Goal: Task Accomplishment & Management: Use online tool/utility

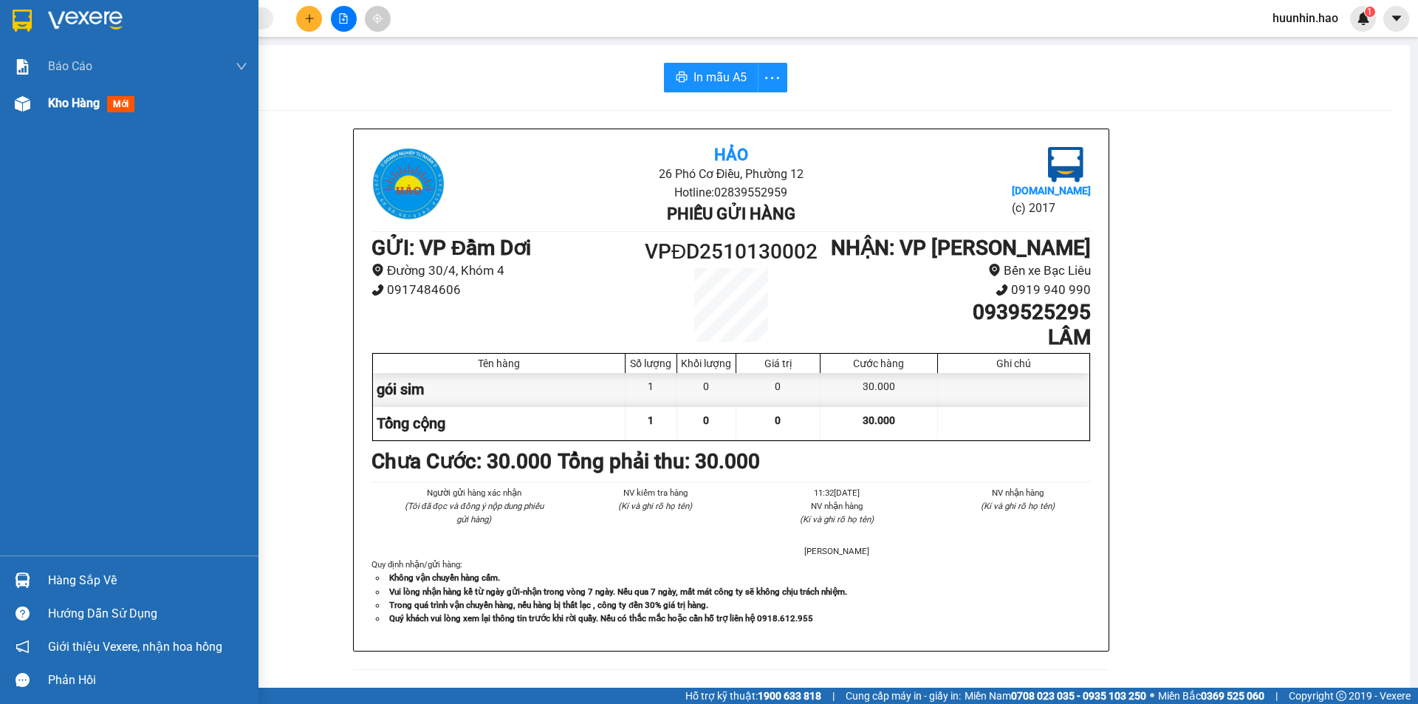
click at [74, 98] on span "Kho hàng" at bounding box center [74, 103] width 52 height 14
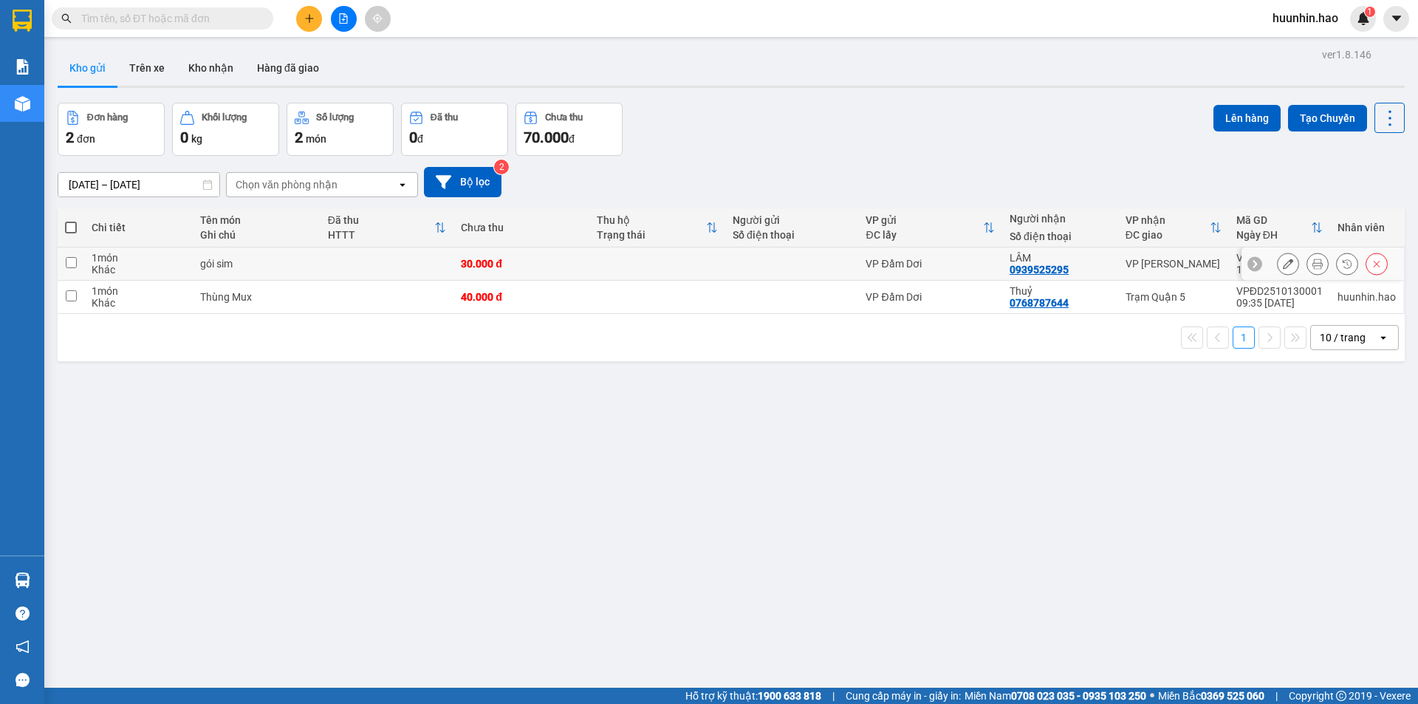
click at [672, 273] on td at bounding box center [657, 263] width 136 height 33
checkbox input "true"
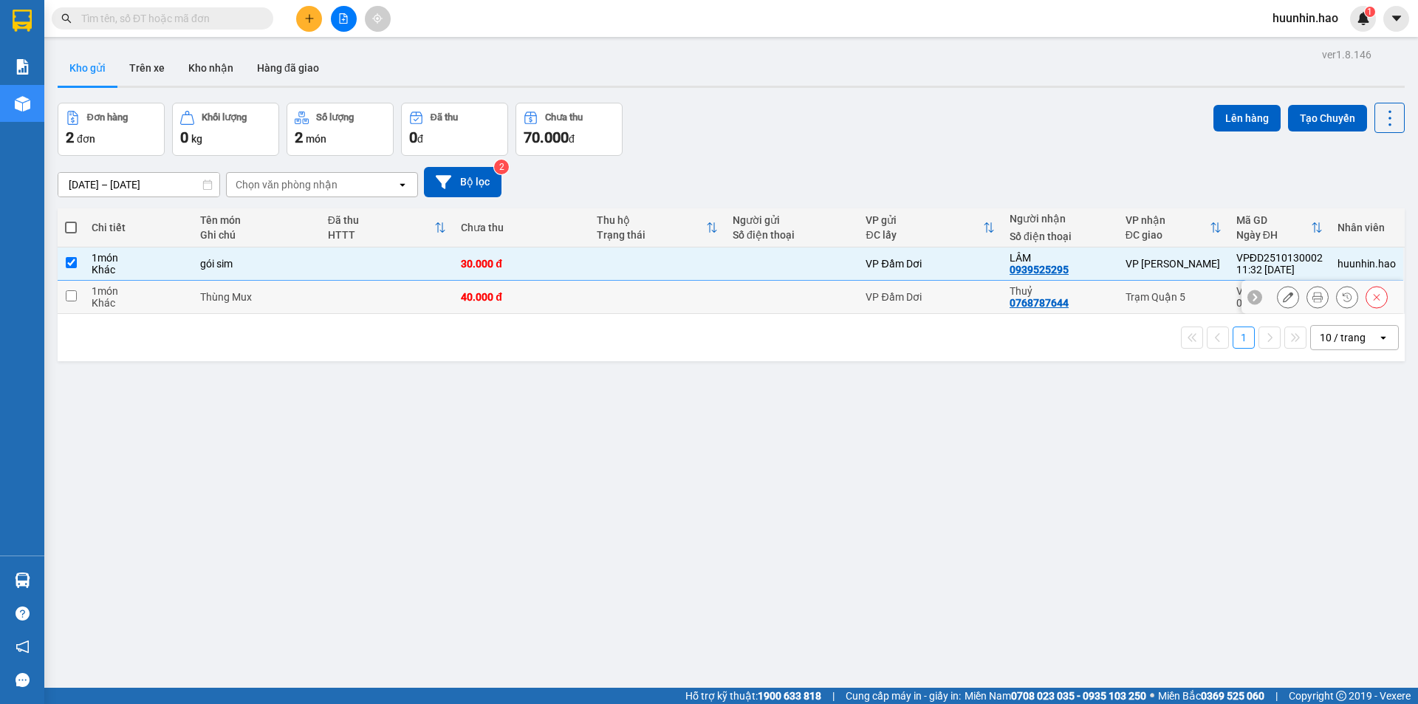
click at [678, 310] on td at bounding box center [657, 297] width 136 height 33
checkbox input "true"
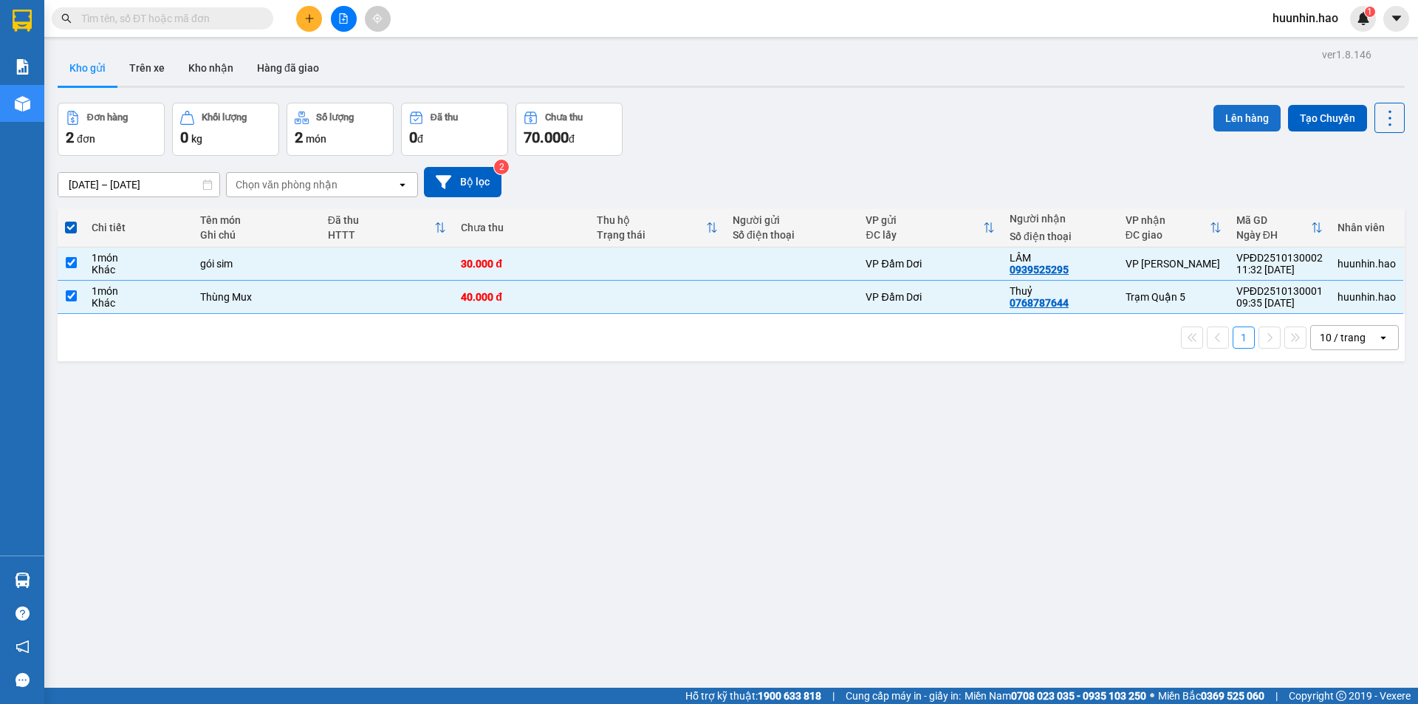
click at [1221, 122] on button "Lên hàng" at bounding box center [1247, 118] width 67 height 27
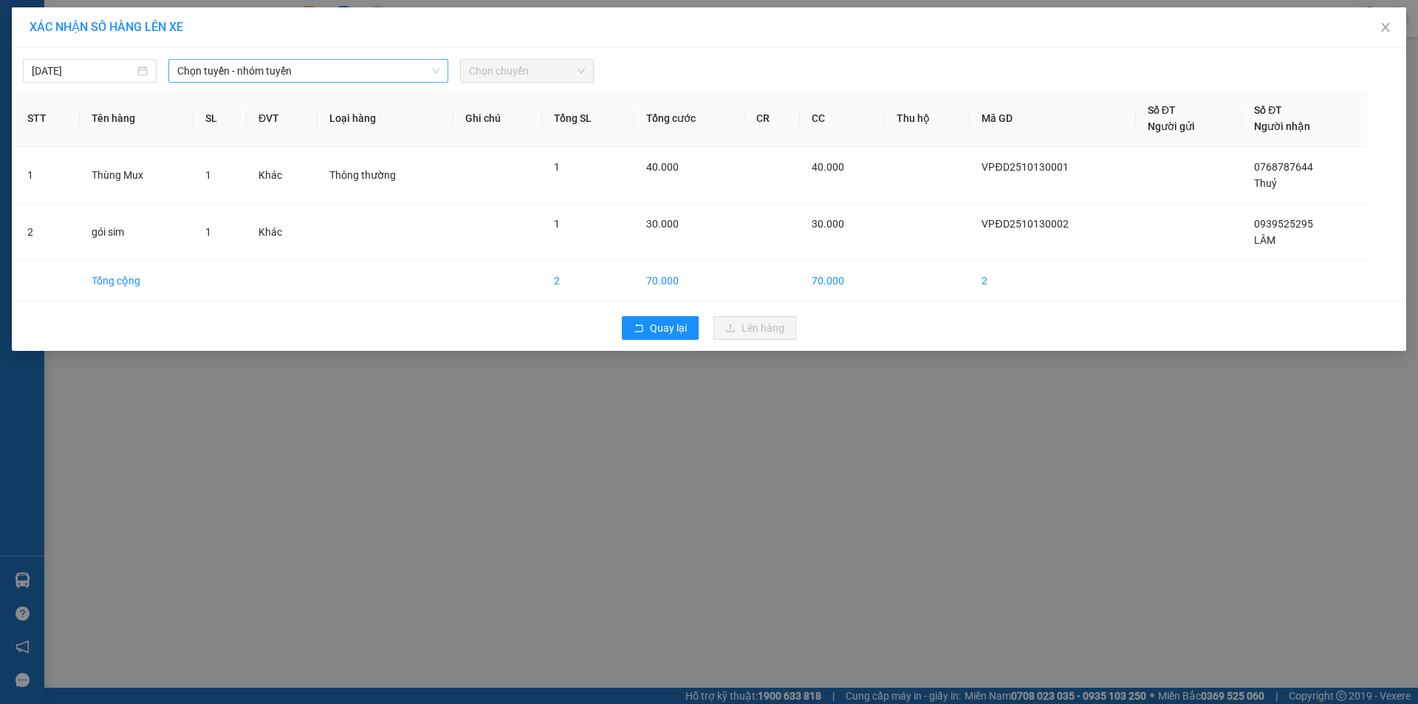
click at [360, 67] on span "Chọn tuyến - nhóm tuyến" at bounding box center [308, 71] width 262 height 22
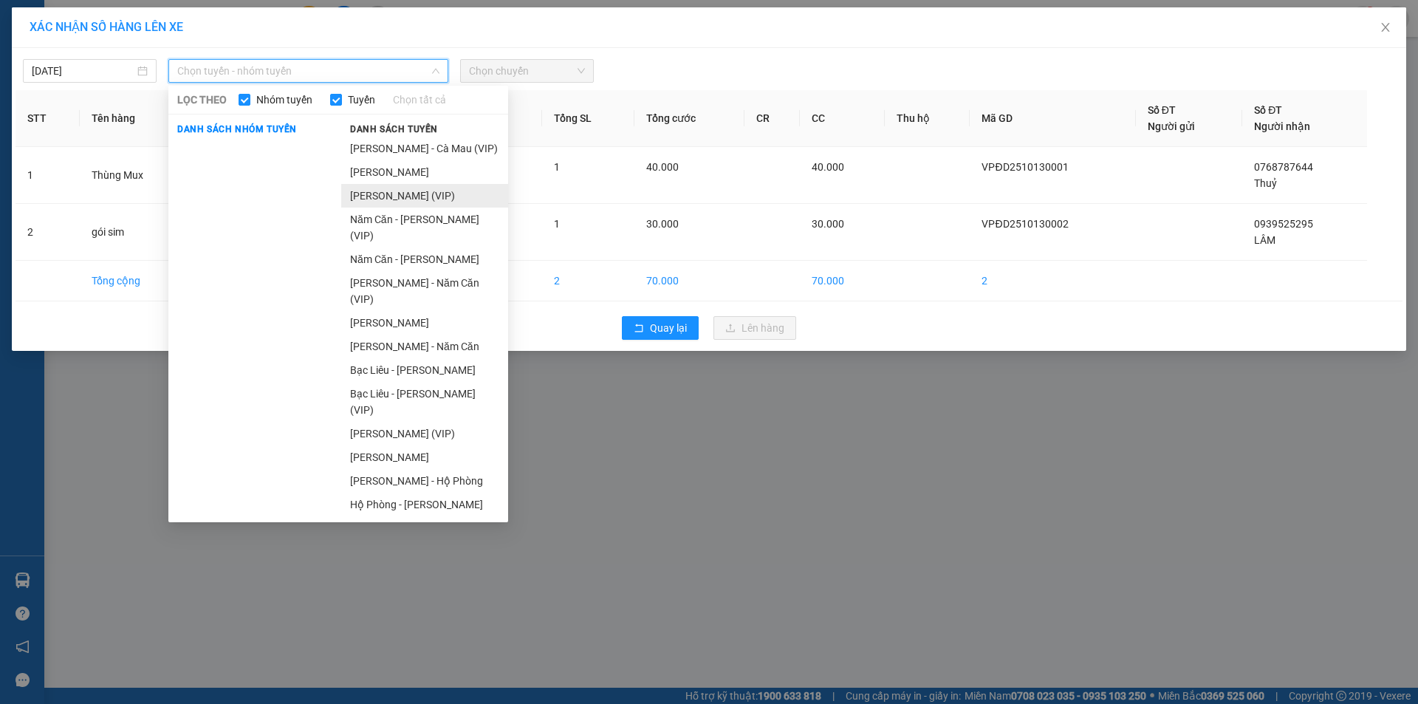
click at [409, 189] on li "[PERSON_NAME] (VIP)" at bounding box center [424, 196] width 167 height 24
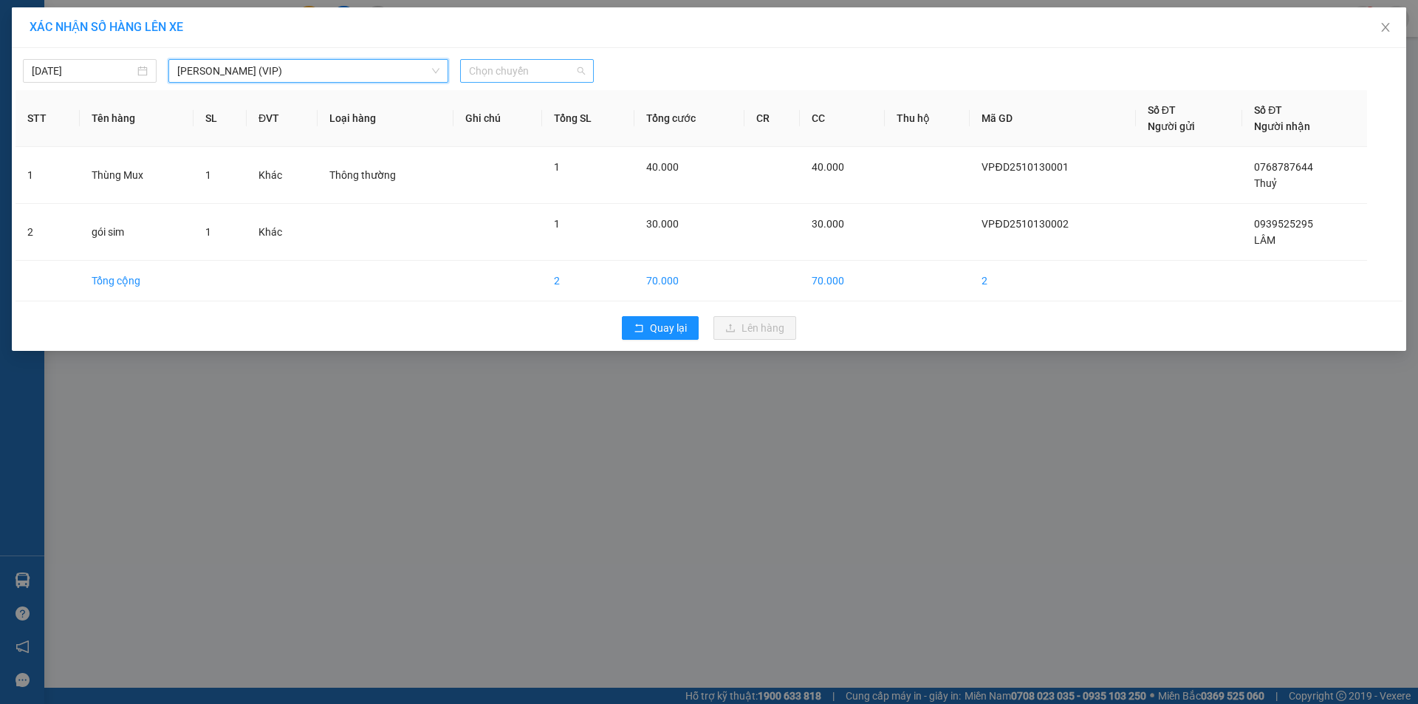
click at [541, 80] on span "Chọn chuyến" at bounding box center [527, 71] width 116 height 22
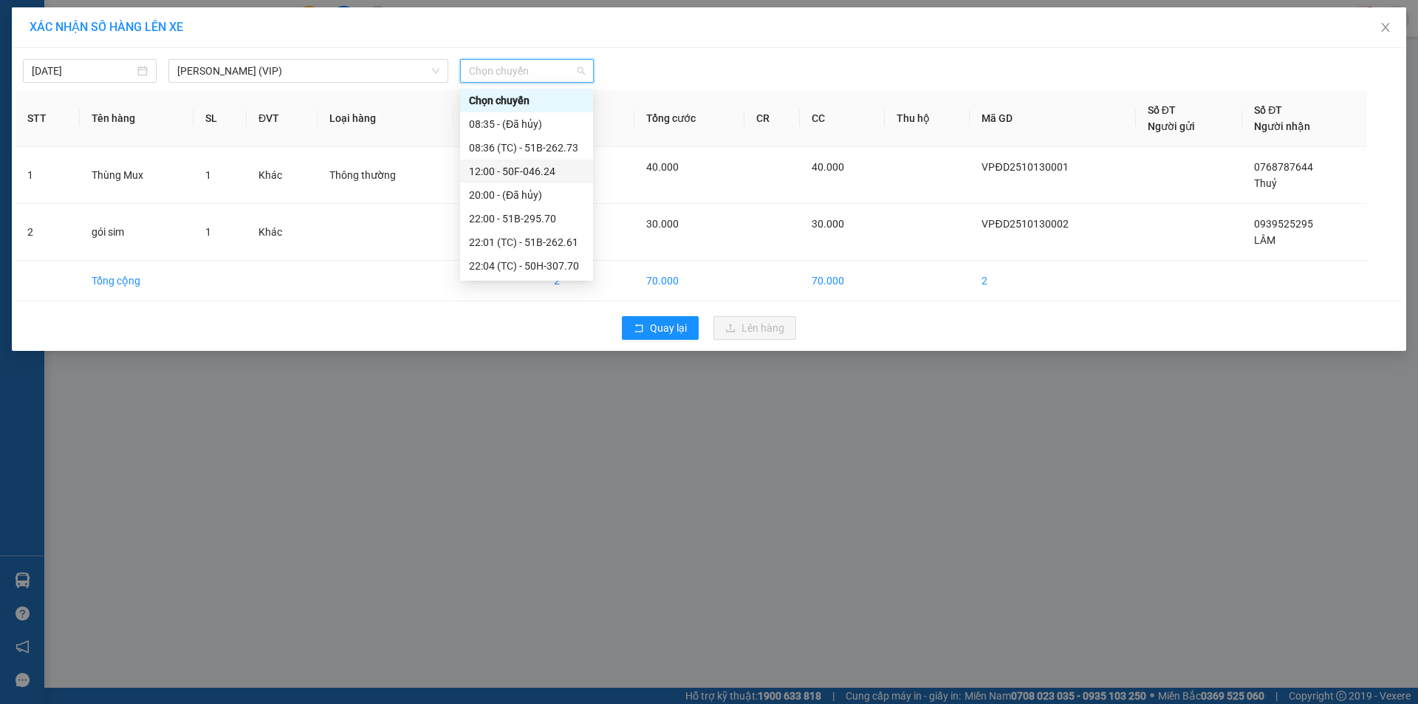
click at [551, 169] on div "12:00 - 50F-046.24" at bounding box center [526, 171] width 115 height 16
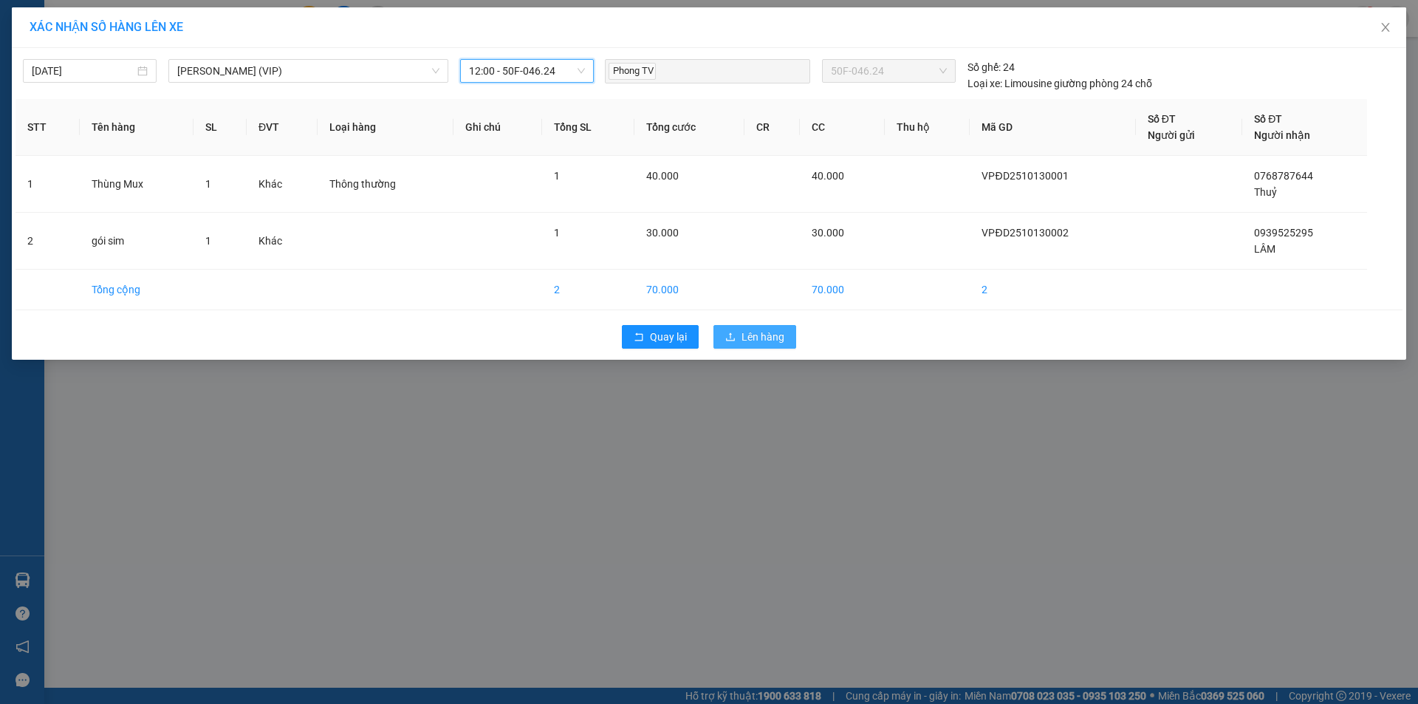
click at [733, 329] on button "Lên hàng" at bounding box center [755, 337] width 83 height 24
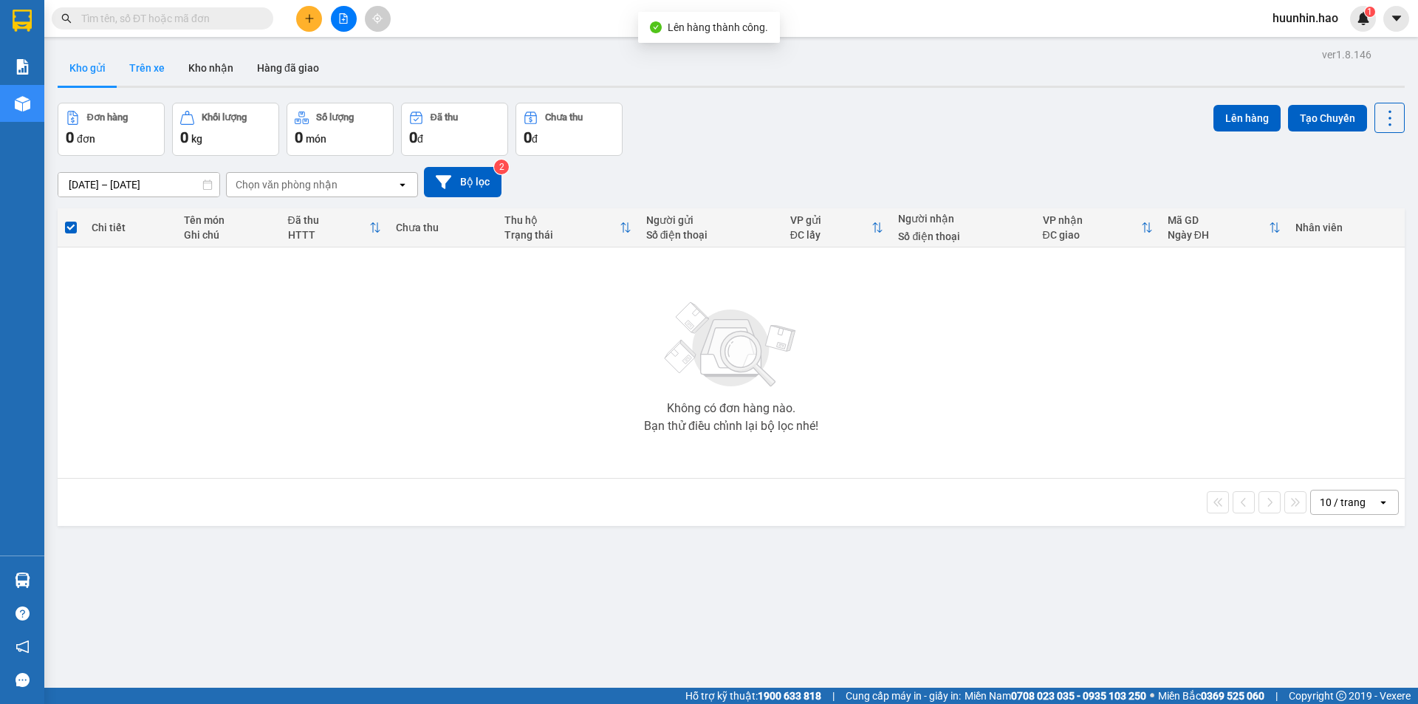
drag, startPoint x: 151, startPoint y: 58, endPoint x: 157, endPoint y: 63, distance: 7.9
click at [151, 58] on button "Trên xe" at bounding box center [146, 67] width 59 height 35
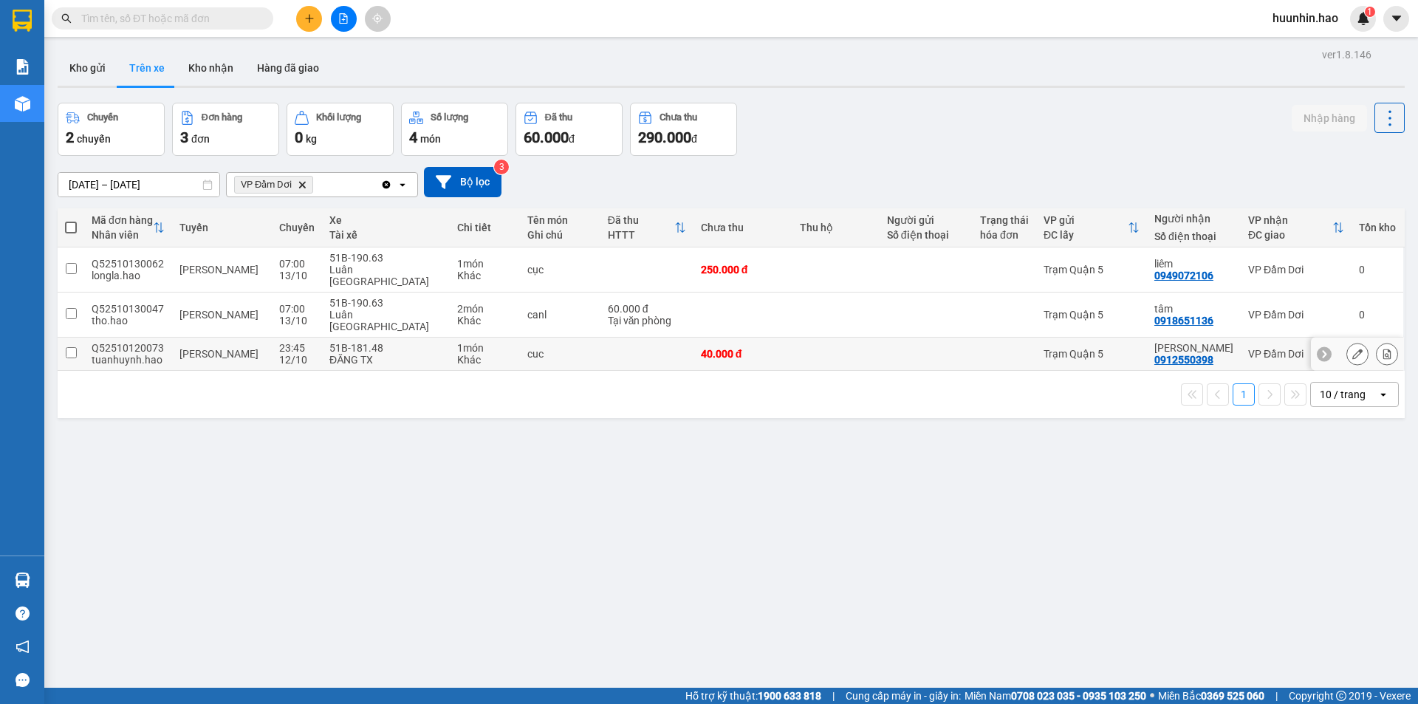
click at [1047, 338] on td "Trạm Quận 5" at bounding box center [1091, 354] width 111 height 33
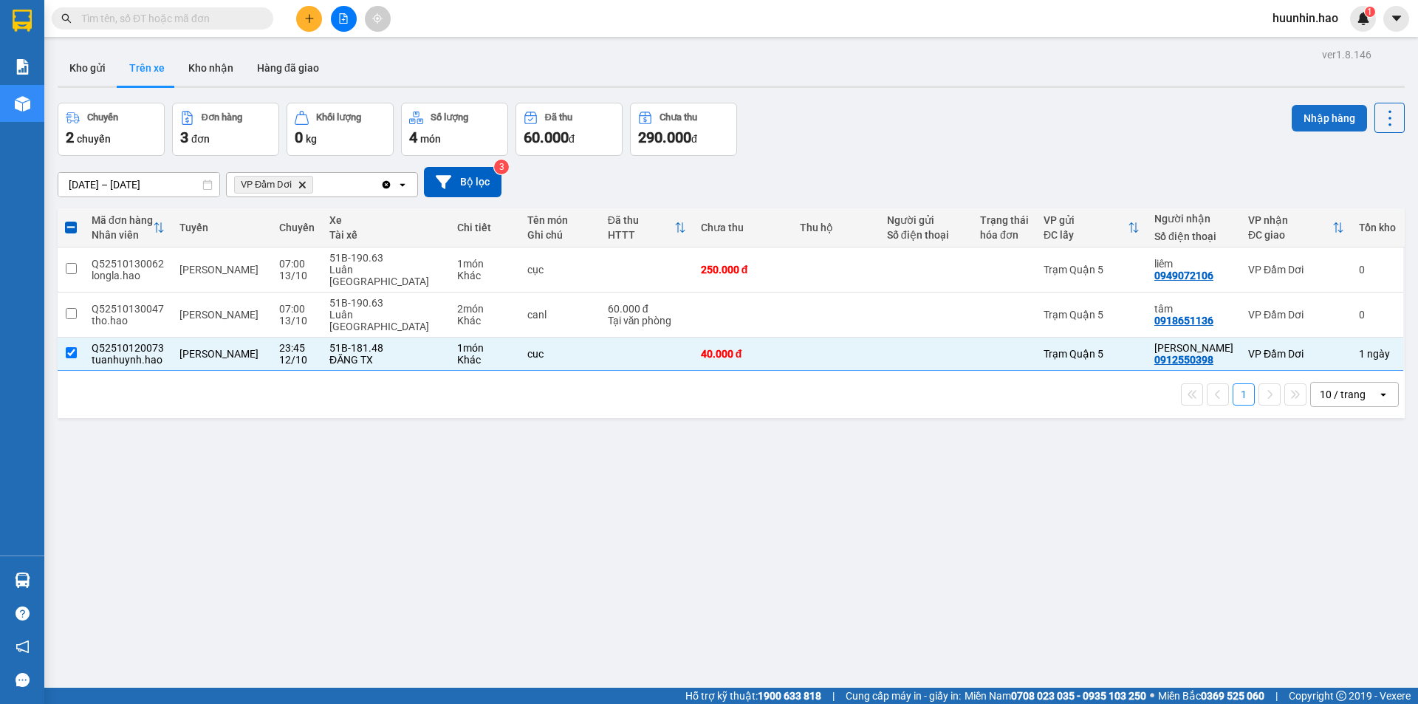
click at [1322, 123] on button "Nhập hàng" at bounding box center [1329, 118] width 75 height 27
checkbox input "false"
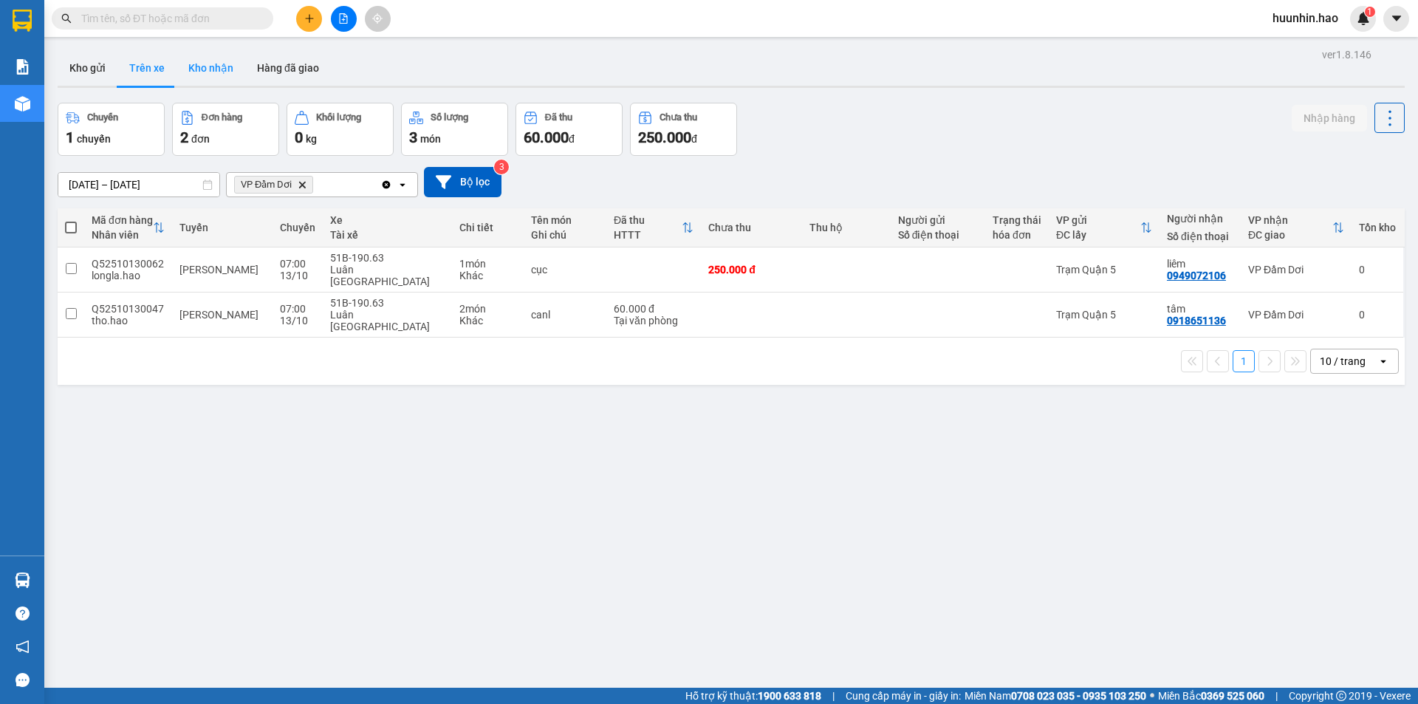
click at [222, 70] on button "Kho nhận" at bounding box center [211, 67] width 69 height 35
type input "[DATE] – [DATE]"
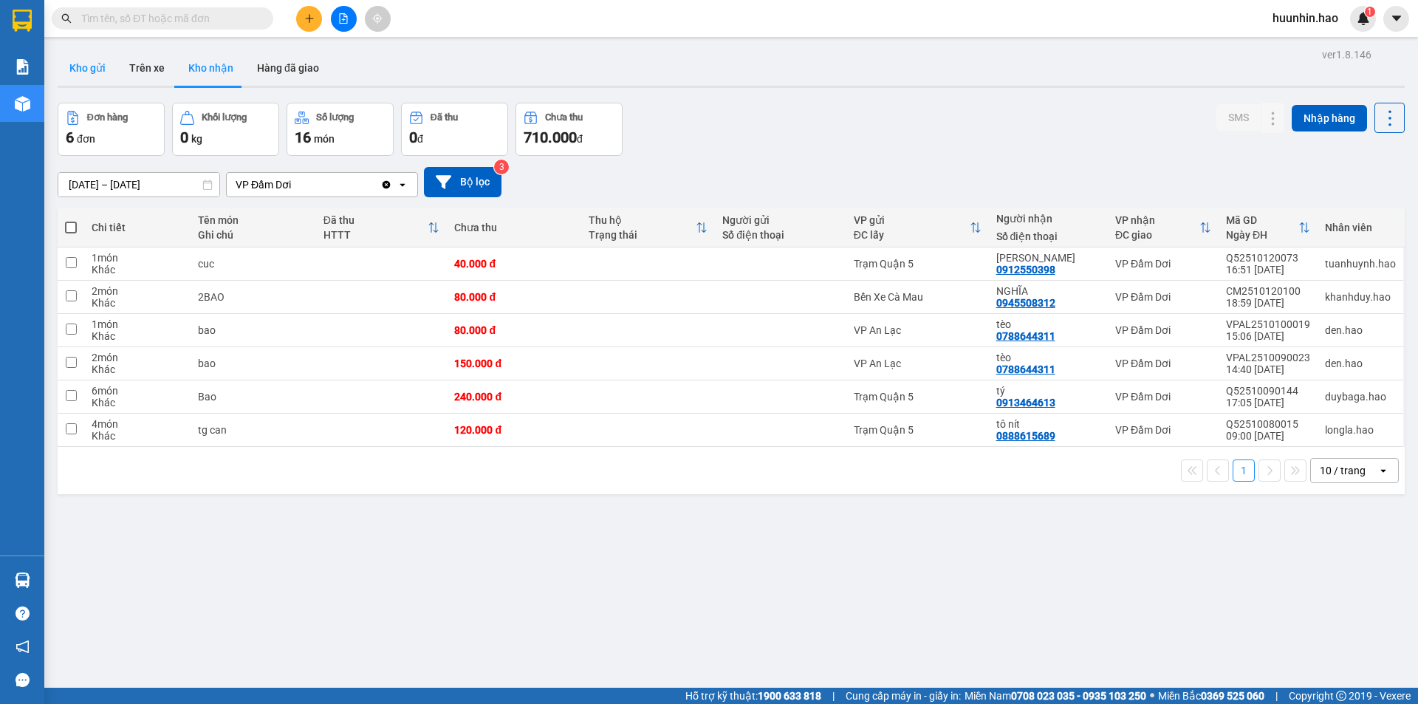
click at [86, 64] on button "Kho gửi" at bounding box center [88, 67] width 60 height 35
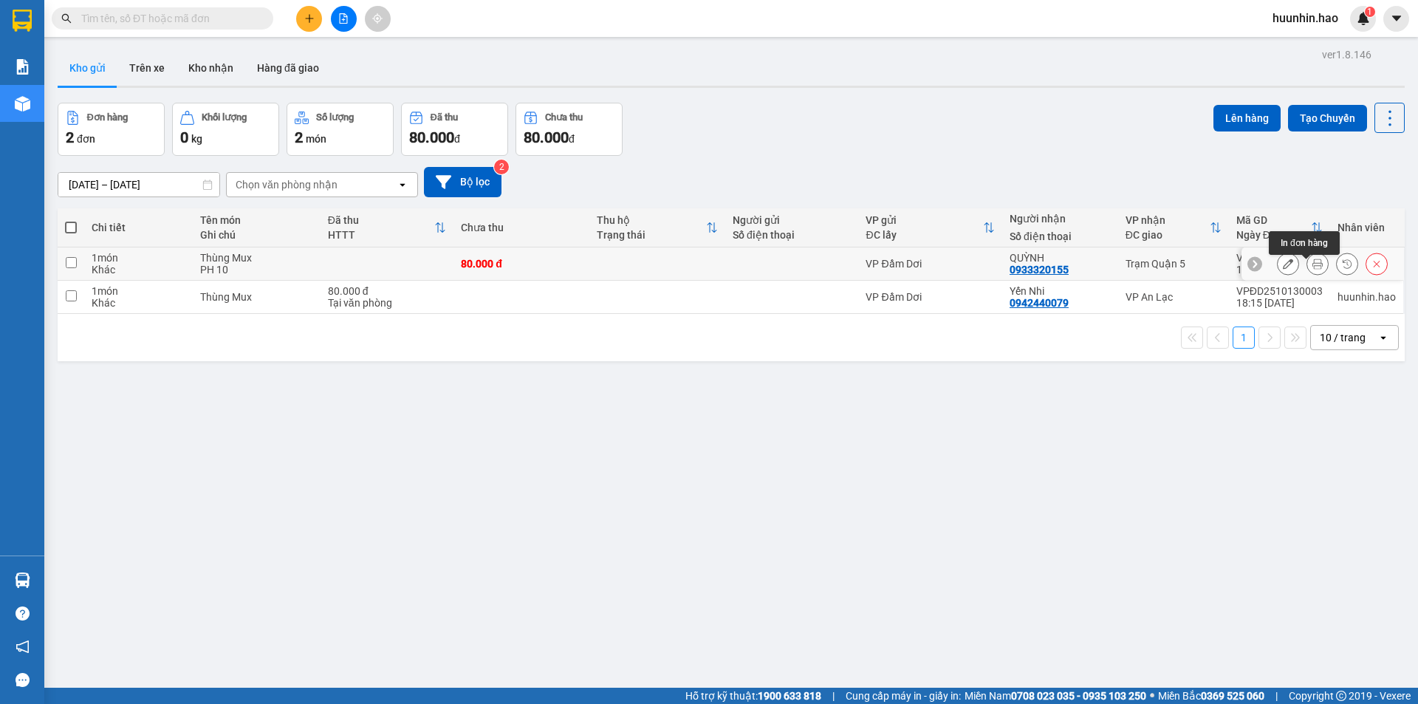
click at [1313, 269] on icon at bounding box center [1318, 264] width 10 height 10
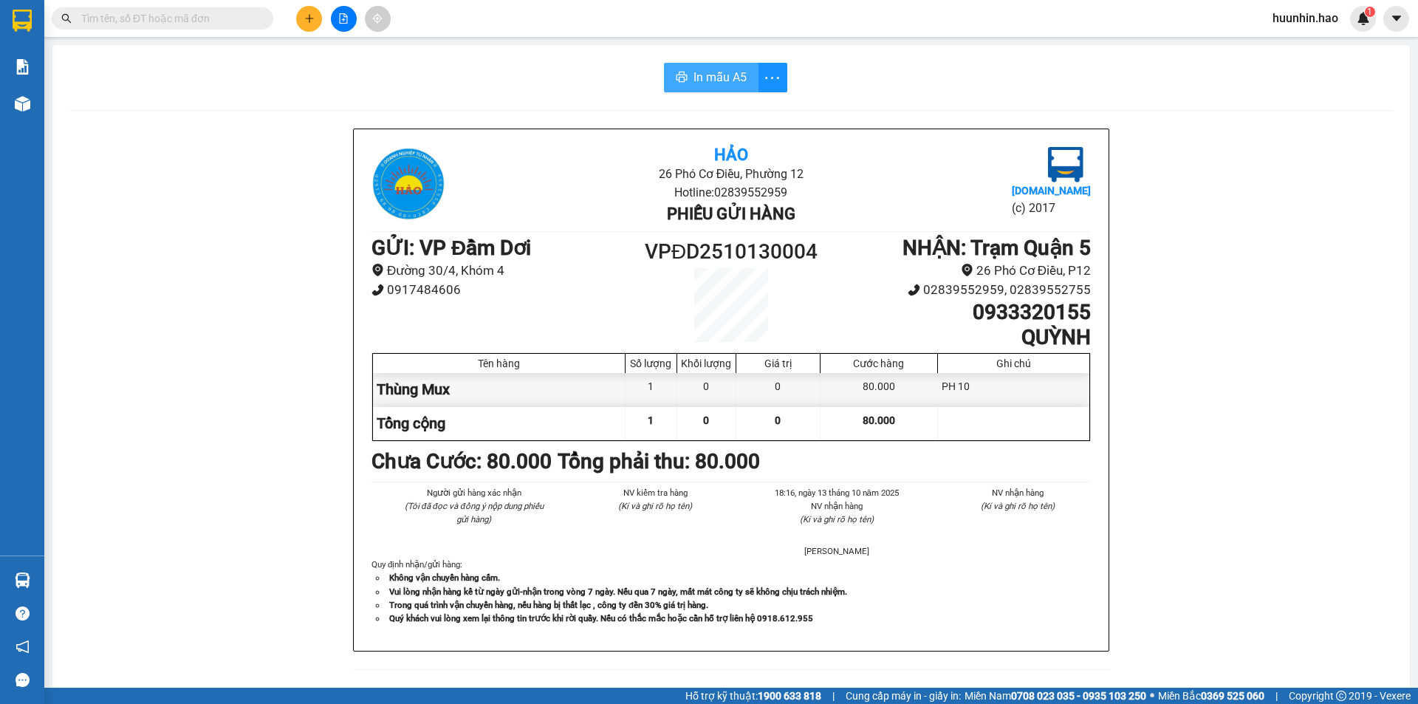
click at [705, 72] on span "In mẫu A5" at bounding box center [720, 77] width 53 height 18
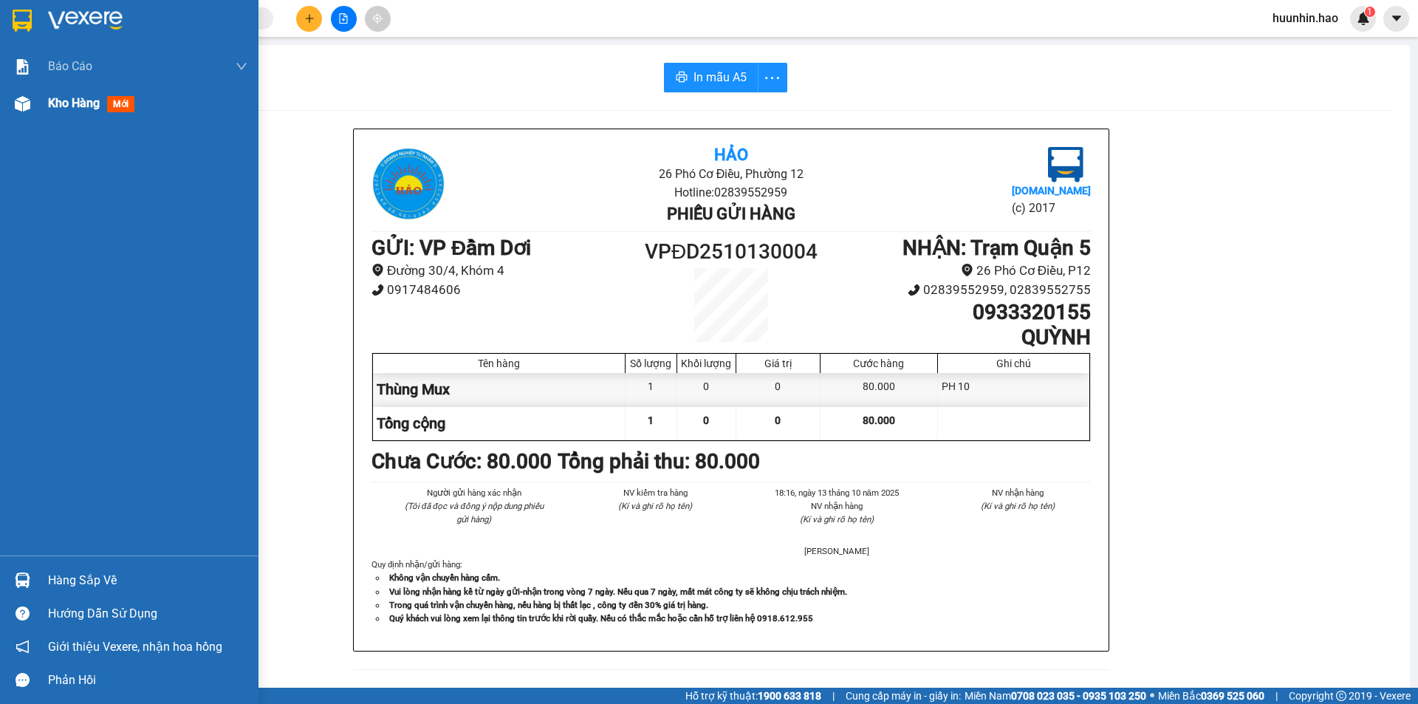
click at [62, 100] on span "Kho hàng" at bounding box center [74, 103] width 52 height 14
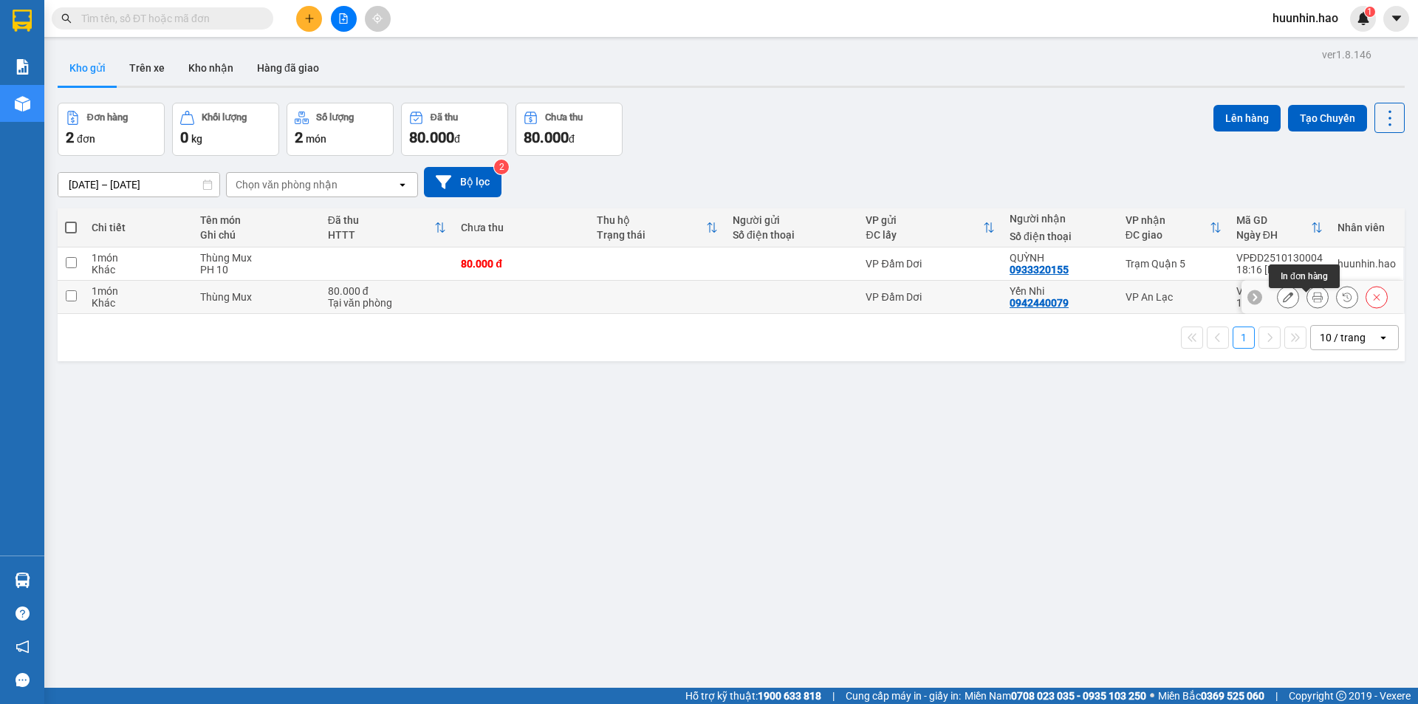
click at [1313, 302] on icon at bounding box center [1318, 297] width 10 height 10
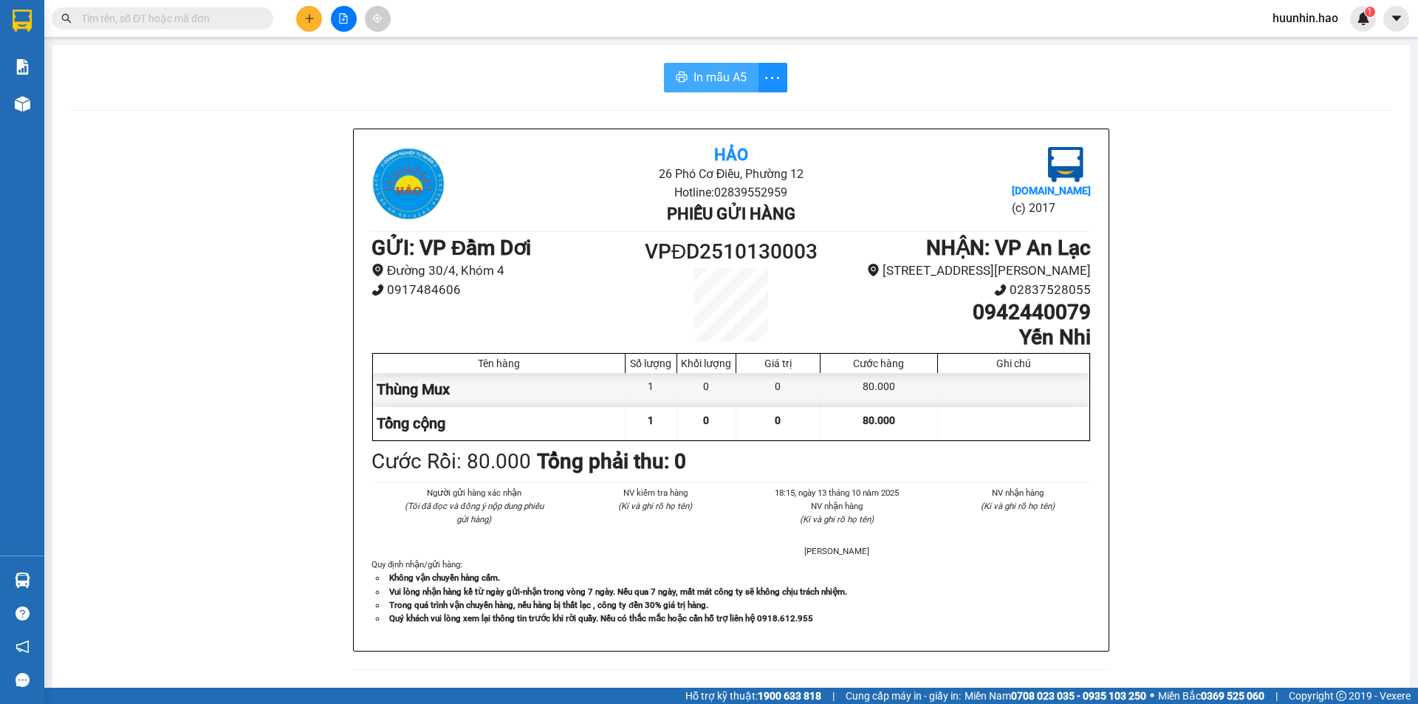
click at [708, 75] on span "In mẫu A5" at bounding box center [720, 77] width 53 height 18
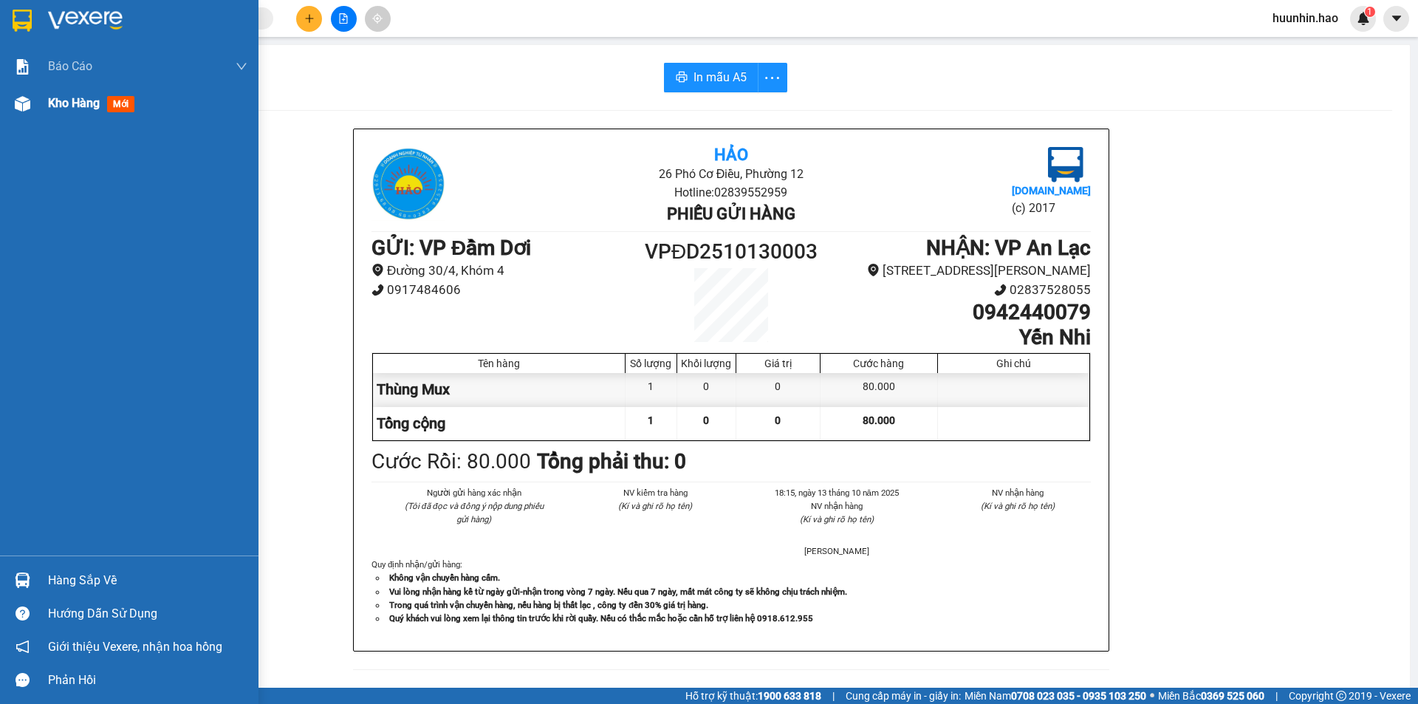
click at [27, 107] on img at bounding box center [23, 104] width 16 height 16
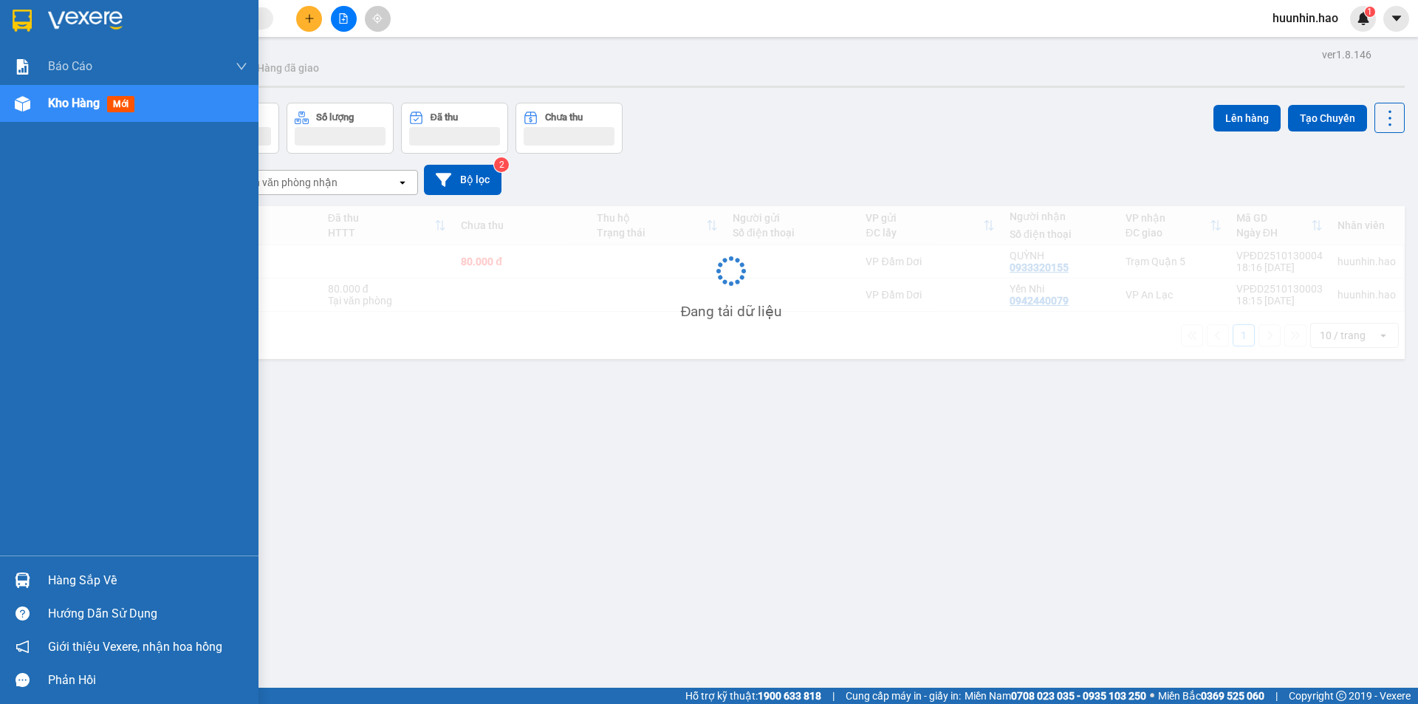
click at [27, 107] on img at bounding box center [23, 104] width 16 height 16
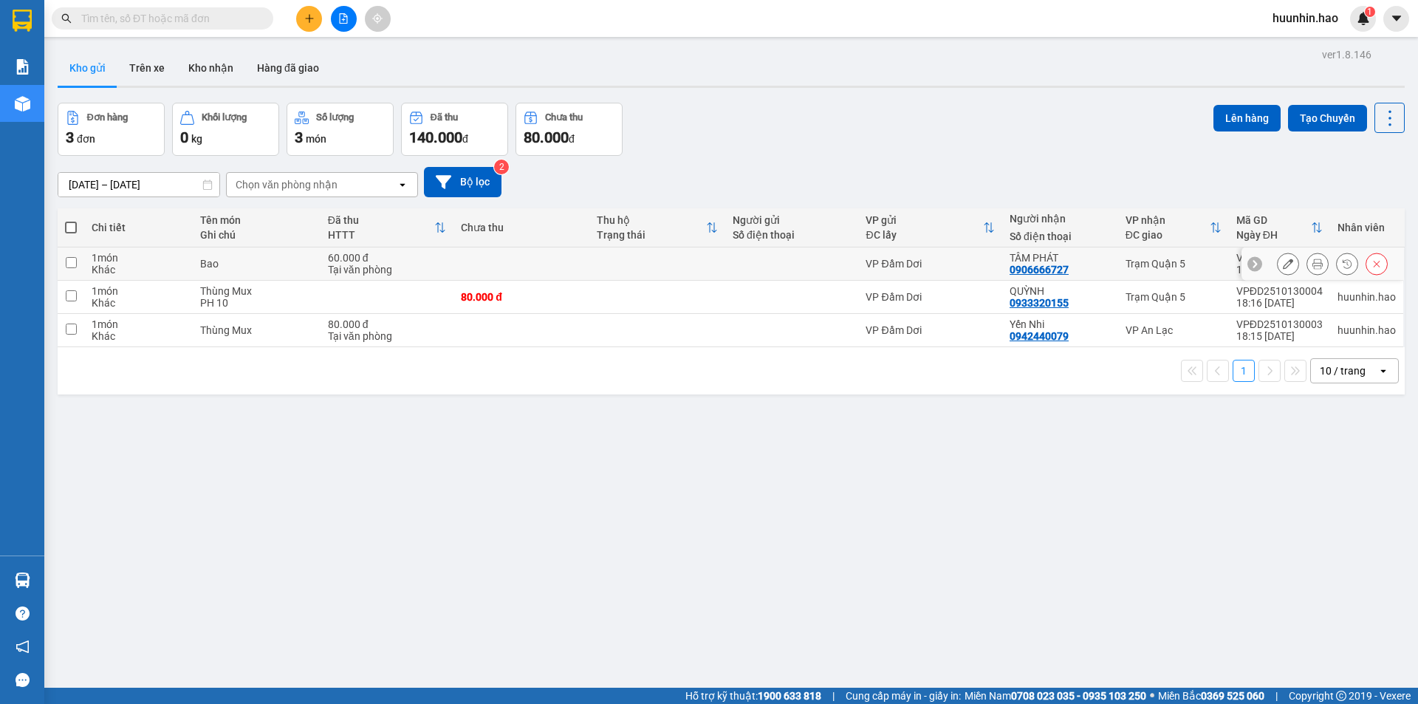
click at [1313, 268] on icon at bounding box center [1318, 264] width 10 height 10
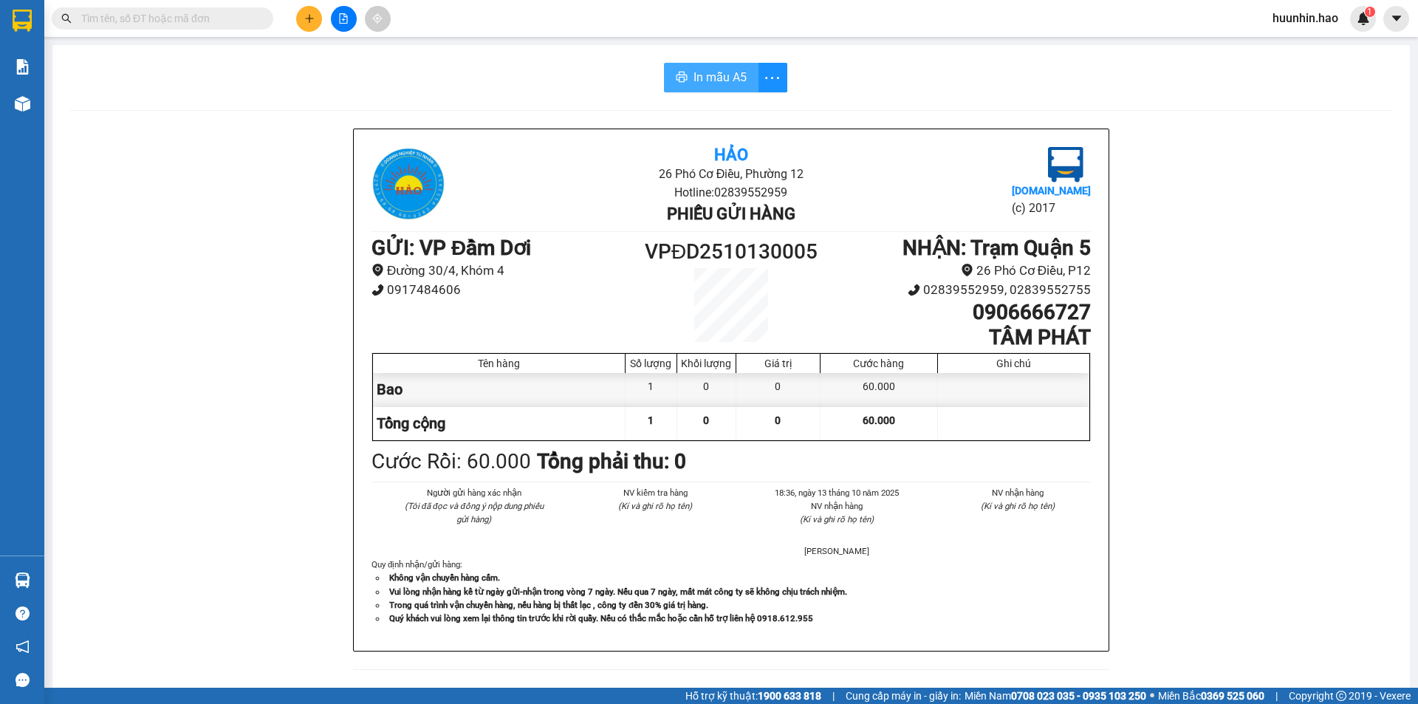
click at [702, 74] on span "In mẫu A5" at bounding box center [720, 77] width 53 height 18
